Goal: Transaction & Acquisition: Purchase product/service

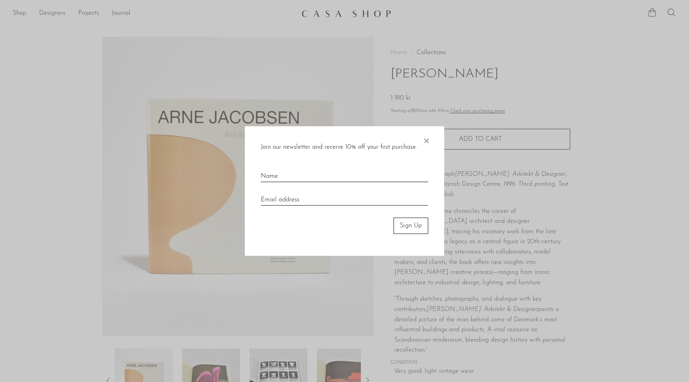
click at [428, 137] on span "×" at bounding box center [426, 139] width 8 height 26
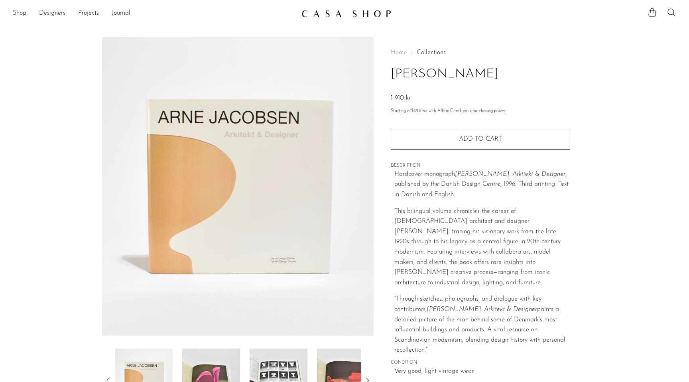
click at [450, 85] on div "Home Collections Arne Jacobsen 1 910 kr" at bounding box center [480, 76] width 179 height 54
click at [431, 94] on div "1 910 kr" at bounding box center [480, 98] width 179 height 10
click at [452, 96] on div "1 910 kr" at bounding box center [480, 98] width 179 height 10
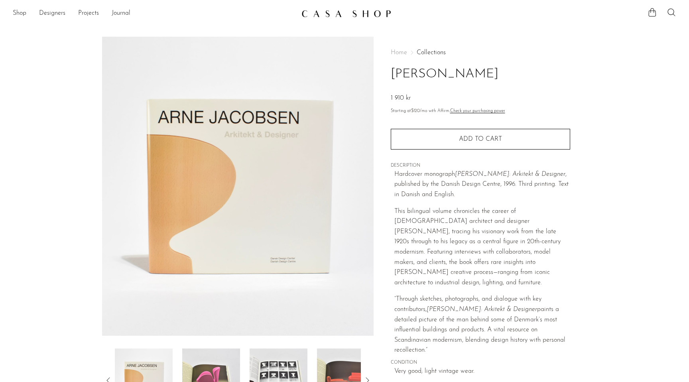
click at [452, 96] on div "1 910 kr" at bounding box center [480, 98] width 179 height 10
click at [464, 93] on div "Home Collections Arne Jacobsen 1 910 kr" at bounding box center [480, 76] width 179 height 54
click at [400, 50] on span "Home" at bounding box center [399, 52] width 16 height 6
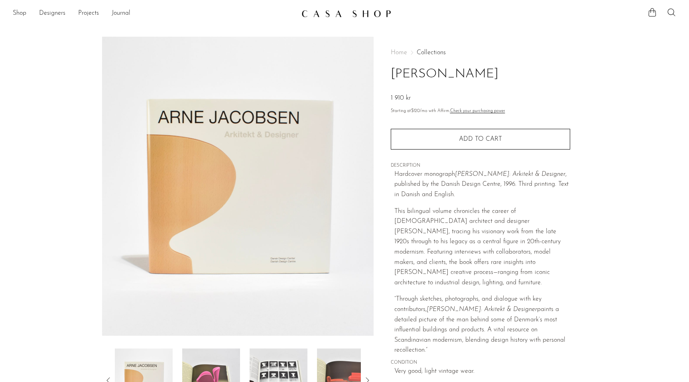
click at [425, 51] on link "Collections" at bounding box center [431, 52] width 29 height 6
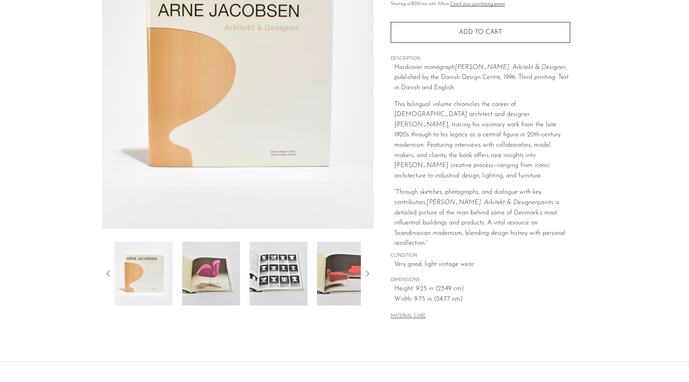
scroll to position [116, 0]
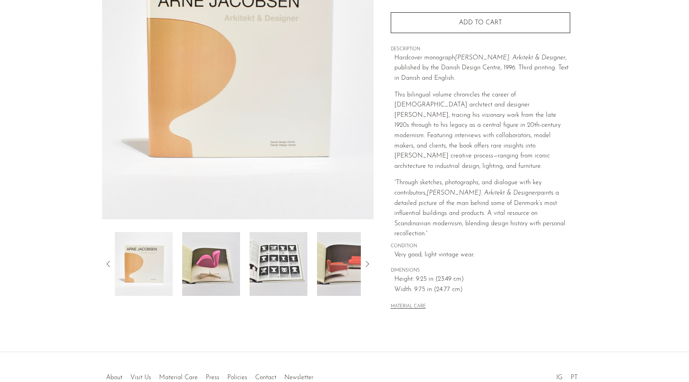
click at [414, 76] on p "Hardcover monograph Arne Jacobsen: Arkitekt & Designer , published by the Danis…" at bounding box center [482, 68] width 176 height 31
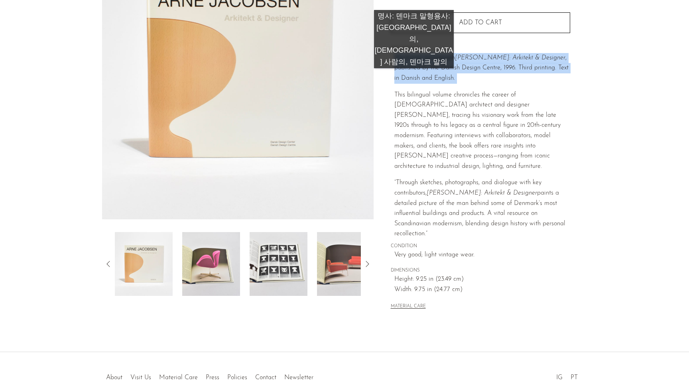
click at [414, 76] on p "Hardcover monograph Arne Jacobsen: Arkitekt & Designer , published by the Danis…" at bounding box center [482, 68] width 176 height 31
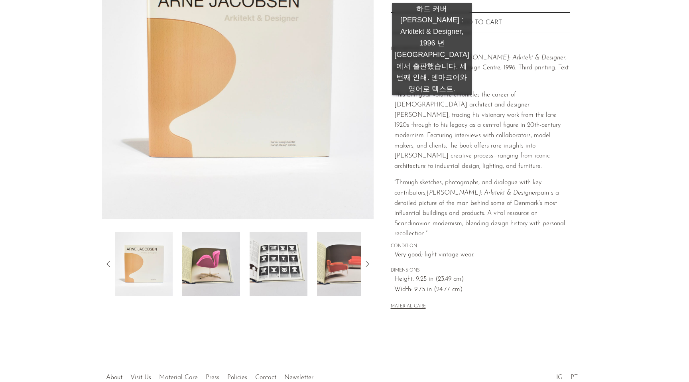
click at [432, 103] on p "This bilingual volume chronicles the career of Danish architect and designer Ar…" at bounding box center [482, 131] width 176 height 82
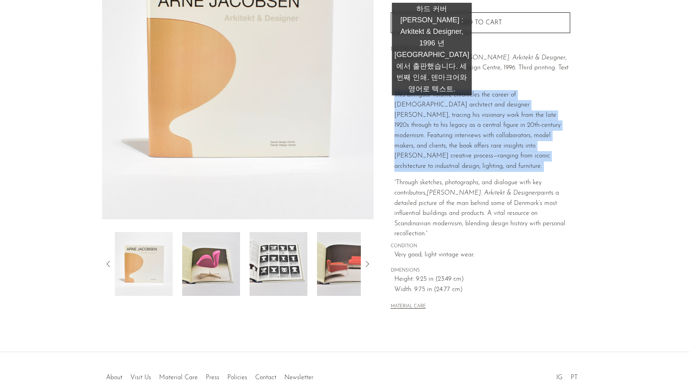
click at [432, 103] on p "This bilingual volume chronicles the career of Danish architect and designer Ar…" at bounding box center [482, 131] width 176 height 82
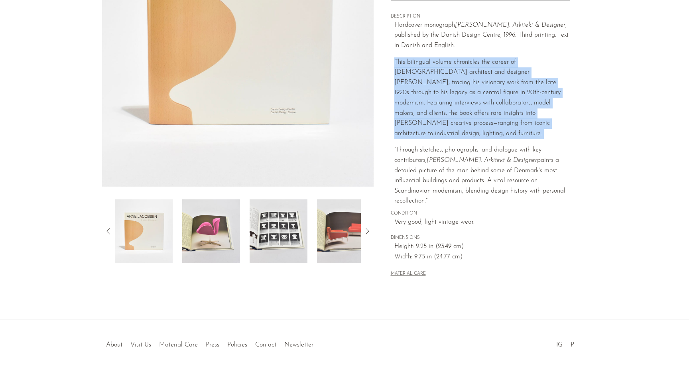
scroll to position [153, 0]
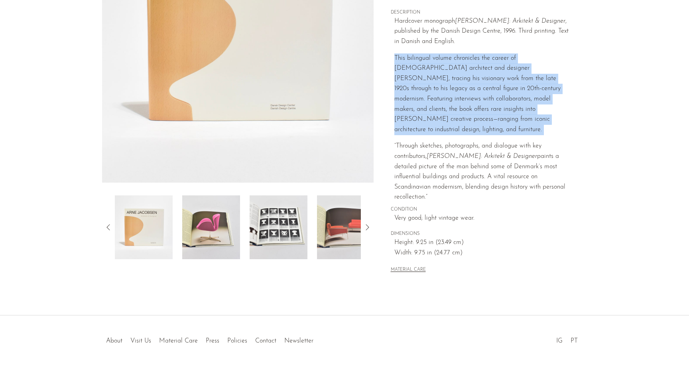
click at [432, 103] on p "This bilingual volume chronicles the career of Danish architect and designer Ar…" at bounding box center [482, 94] width 176 height 82
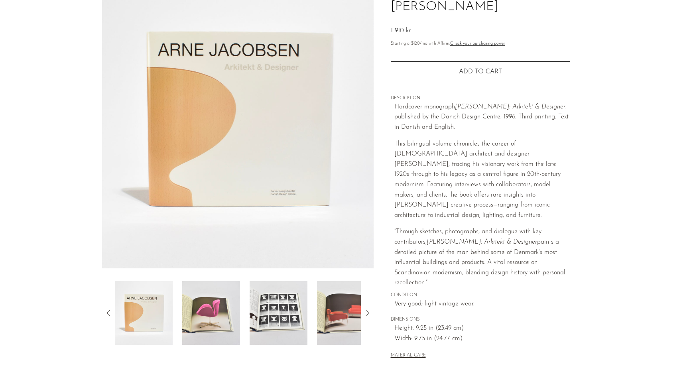
scroll to position [0, 0]
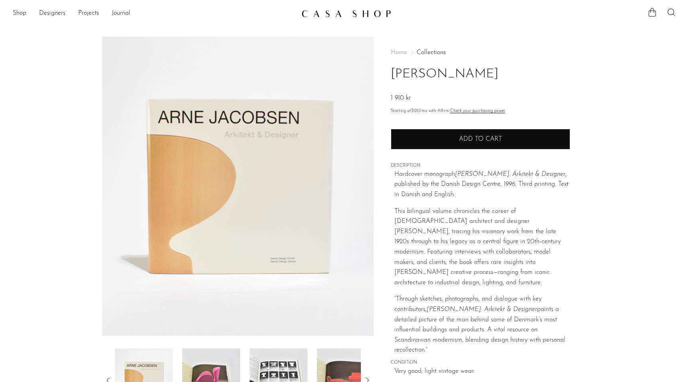
click at [451, 140] on button "Add to cart" at bounding box center [480, 139] width 179 height 21
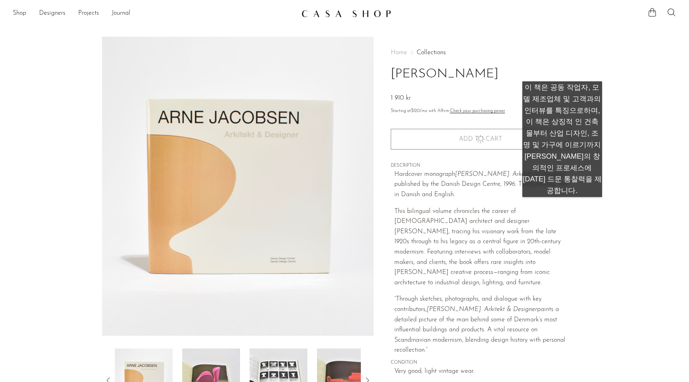
click at [562, 73] on h1 "Arne Jacobsen" at bounding box center [480, 74] width 179 height 20
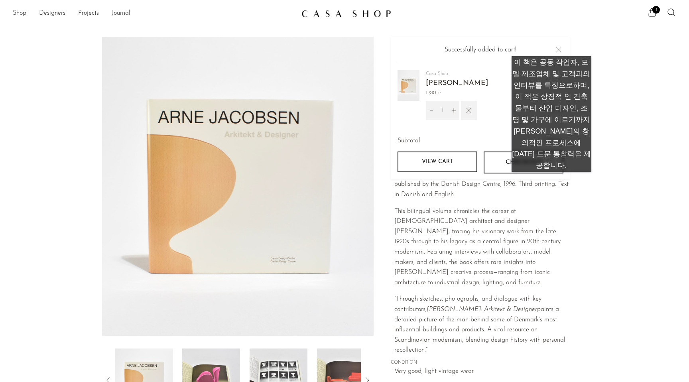
click at [552, 48] on div "Successfully added to cart!" at bounding box center [481, 53] width 166 height 17
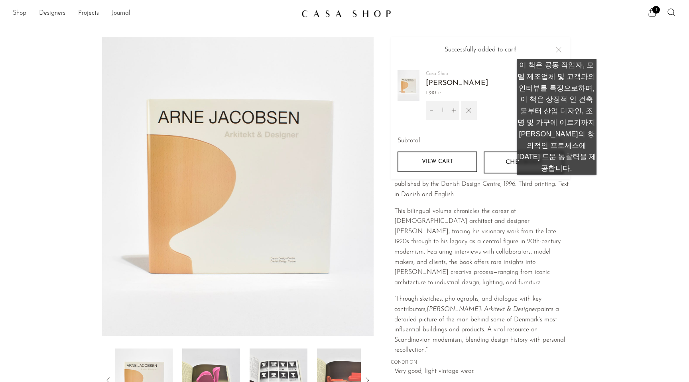
click at [557, 51] on button "Close" at bounding box center [559, 50] width 10 height 10
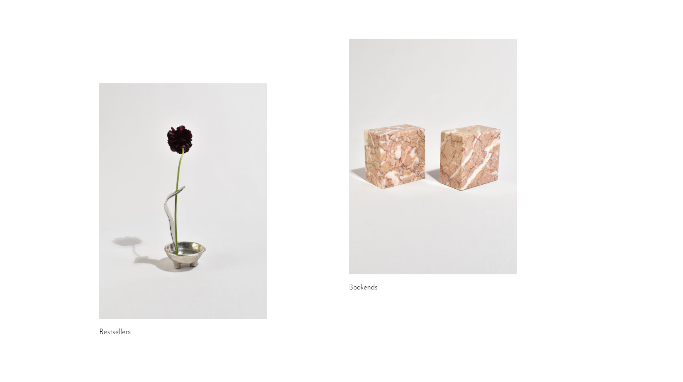
scroll to position [916, 0]
